Goal: Information Seeking & Learning: Learn about a topic

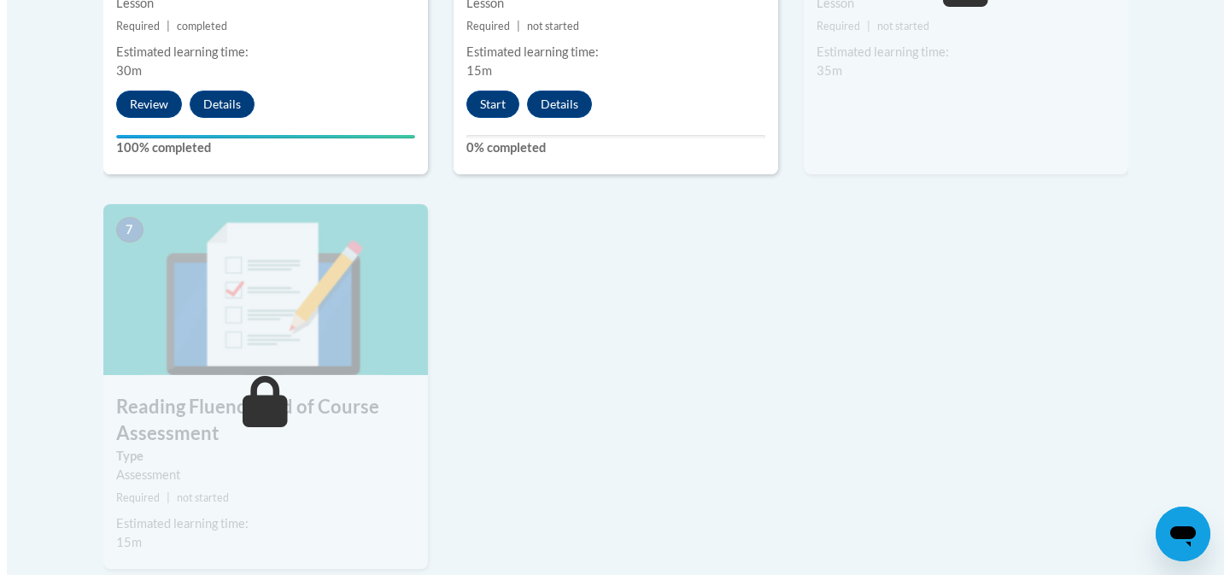
scroll to position [1268, 0]
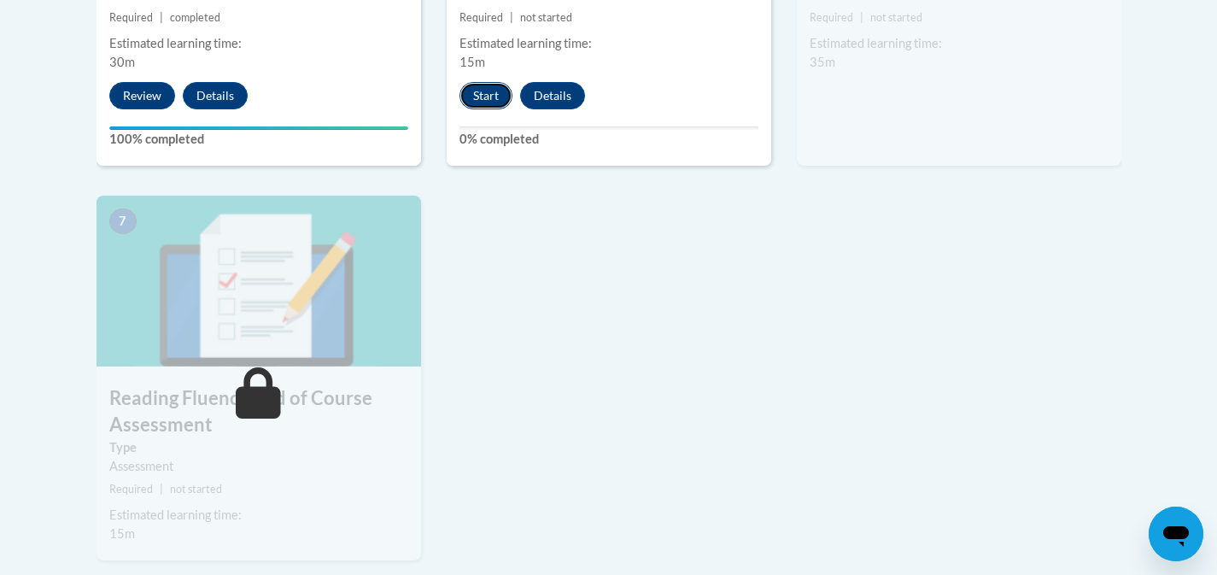
click at [494, 93] on button "Start" at bounding box center [485, 95] width 53 height 27
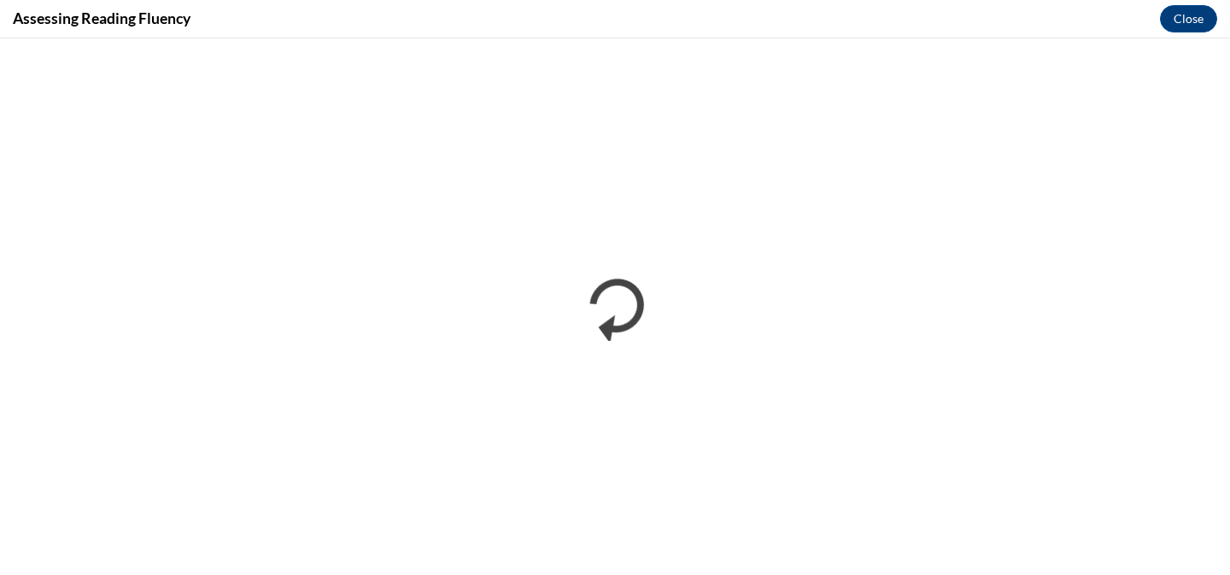
scroll to position [0, 0]
